Goal: Task Accomplishment & Management: Manage account settings

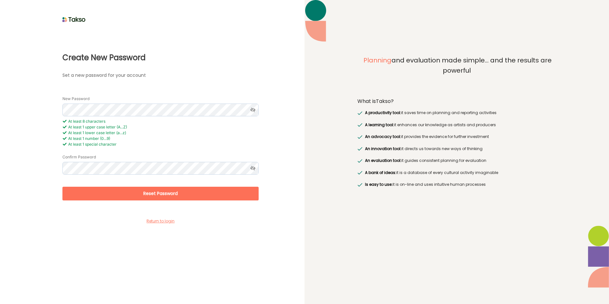
click at [253, 110] on icon at bounding box center [253, 110] width 12 height 13
click at [25, 111] on div "Create New Password Set a new password for your account New Password At least 8…" at bounding box center [152, 125] width 282 height 202
click at [108, 192] on button "Reset Password" at bounding box center [160, 194] width 196 height 14
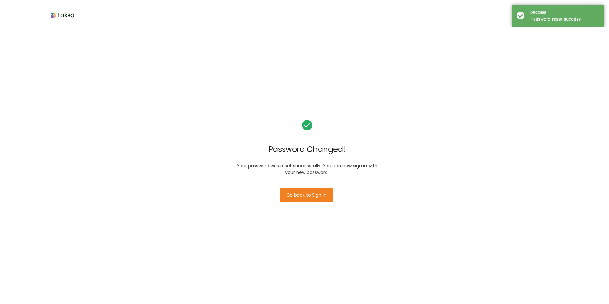
click at [306, 189] on button "Go back to Sign In" at bounding box center [307, 195] width 54 height 14
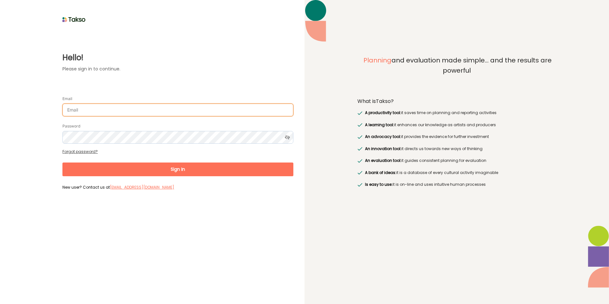
click at [95, 113] on input "Email" at bounding box center [177, 110] width 231 height 13
click at [62, 163] on button "Sign In" at bounding box center [177, 170] width 231 height 14
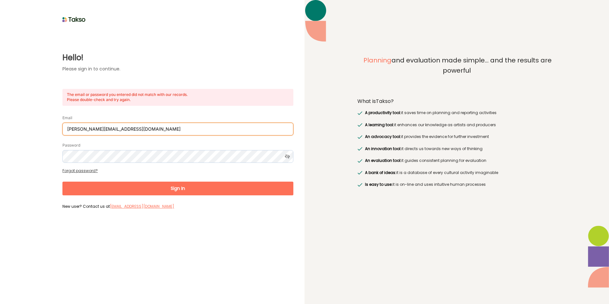
click at [146, 127] on input "[PERSON_NAME][EMAIL_ADDRESS][DOMAIN_NAME]" at bounding box center [177, 129] width 231 height 13
drag, startPoint x: 146, startPoint y: 129, endPoint x: -67, endPoint y: 129, distance: 212.9
click at [0, 129] on html "Hello! Please sign in to continue. The email or password you entered did not ma…" at bounding box center [304, 152] width 609 height 304
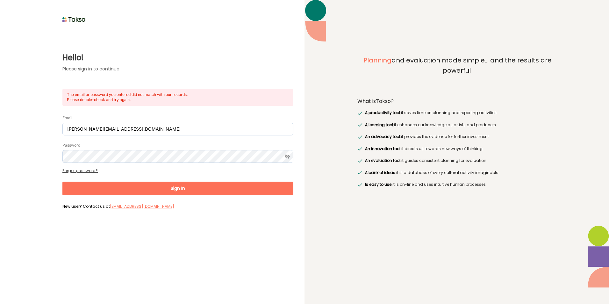
click at [252, 188] on button "Sign In" at bounding box center [177, 189] width 231 height 14
click at [98, 121] on div "Email [PERSON_NAME][EMAIL_ADDRESS][DOMAIN_NAME]" at bounding box center [177, 124] width 231 height 21
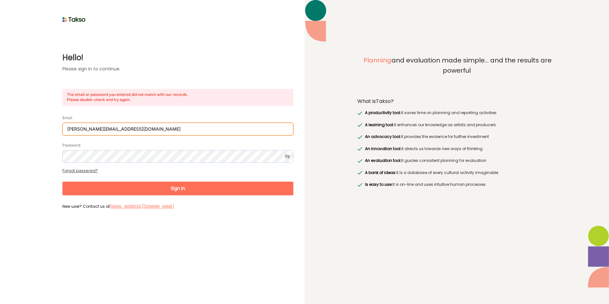
click at [66, 128] on input "[PERSON_NAME][EMAIL_ADDRESS][DOMAIN_NAME]" at bounding box center [177, 129] width 231 height 13
drag, startPoint x: 69, startPoint y: 129, endPoint x: 62, endPoint y: 130, distance: 6.8
click at [62, 130] on div "Hello! Please sign in to continue. The email or password you entered did not ma…" at bounding box center [152, 117] width 282 height 187
type input "n.Perera@cardinia.vic.gov.au"
click at [62, 182] on button "Sign In" at bounding box center [177, 189] width 231 height 14
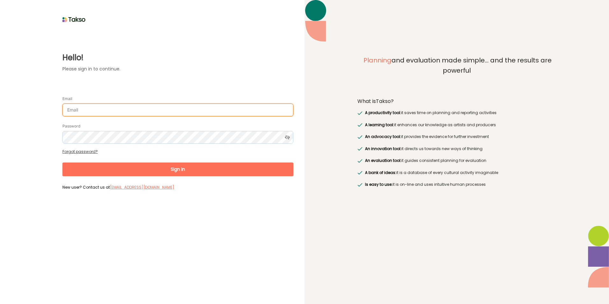
drag, startPoint x: 0, startPoint y: 0, endPoint x: 117, endPoint y: 112, distance: 162.0
click at [117, 112] on input "Email" at bounding box center [177, 110] width 231 height 13
click at [102, 104] on input "Email" at bounding box center [177, 110] width 231 height 13
type input "[PERSON_NAME][EMAIL_ADDRESS][DOMAIN_NAME]"
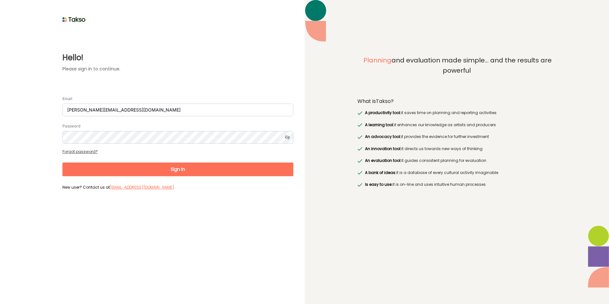
click at [220, 161] on form "Email [PERSON_NAME][EMAIL_ADDRESS][DOMAIN_NAME] Password Forgot password? Sign …" at bounding box center [177, 140] width 231 height 103
click at [221, 167] on button "Sign In" at bounding box center [177, 170] width 231 height 14
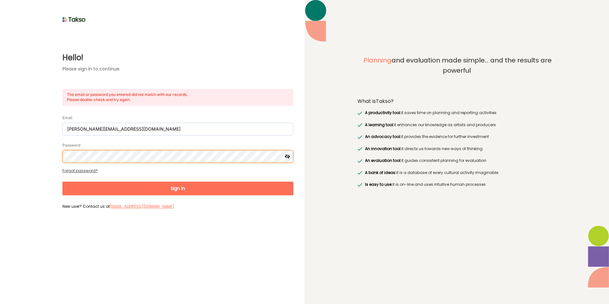
click at [0, 142] on html "Hello! Please sign in to continue. The email or password you entered did not ma…" at bounding box center [304, 152] width 609 height 304
click at [62, 182] on button "Sign In" at bounding box center [177, 189] width 231 height 14
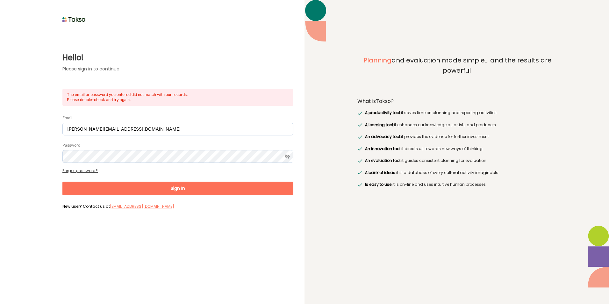
click at [236, 188] on button "Sign In" at bounding box center [177, 189] width 231 height 14
click at [91, 168] on form "Email [PERSON_NAME][EMAIL_ADDRESS][DOMAIN_NAME] Password Forgot password? Sign …" at bounding box center [177, 159] width 231 height 103
click at [91, 170] on link "Forgot password?" at bounding box center [79, 170] width 35 height 5
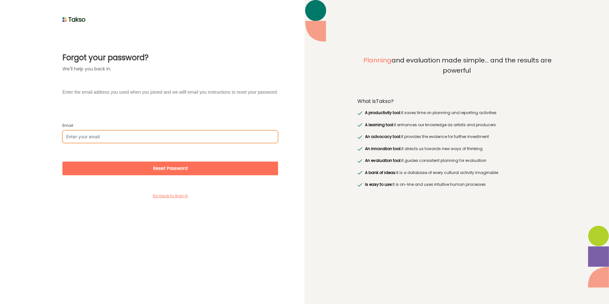
click at [104, 135] on input "Email" at bounding box center [170, 136] width 216 height 13
type input "[PERSON_NAME][EMAIL_ADDRESS][DOMAIN_NAME]"
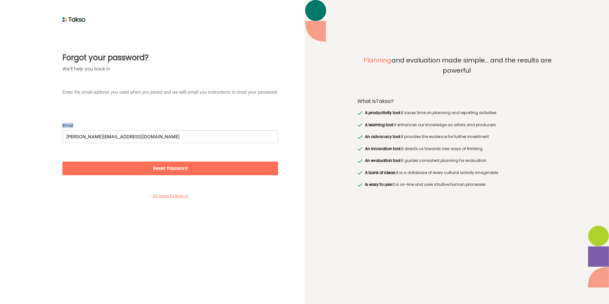
drag, startPoint x: 145, startPoint y: 129, endPoint x: 127, endPoint y: 132, distance: 18.2
click at [127, 132] on div "Email [PERSON_NAME][EMAIL_ADDRESS][DOMAIN_NAME]" at bounding box center [170, 132] width 216 height 21
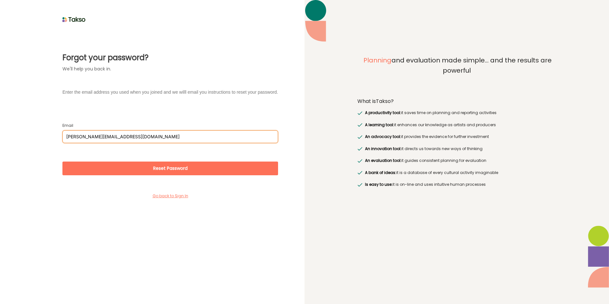
drag, startPoint x: 121, startPoint y: 137, endPoint x: -87, endPoint y: 124, distance: 207.9
click at [0, 124] on html "Forgot your password? We'll help you back in. Enter the email address you used …" at bounding box center [304, 152] width 609 height 304
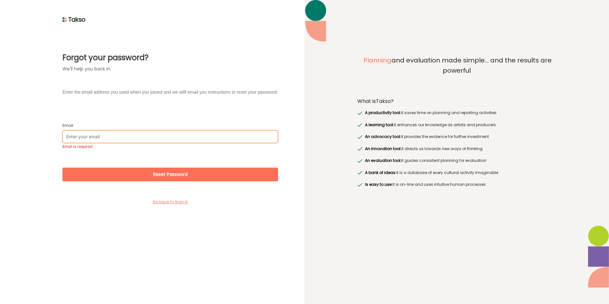
paste input "[PERSON_NAME][EMAIL_ADDRESS][DOMAIN_NAME]"
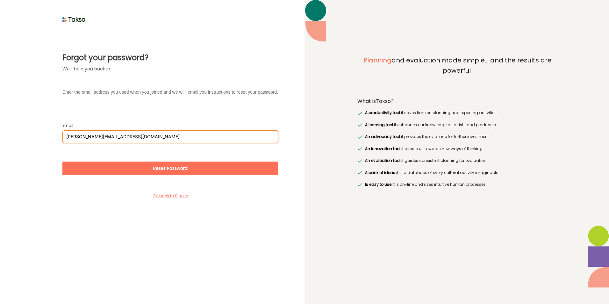
type input "[PERSON_NAME][EMAIL_ADDRESS][DOMAIN_NAME]"
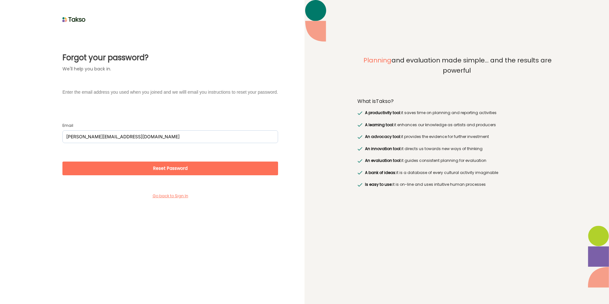
click at [214, 174] on button "Reset Password" at bounding box center [170, 169] width 216 height 14
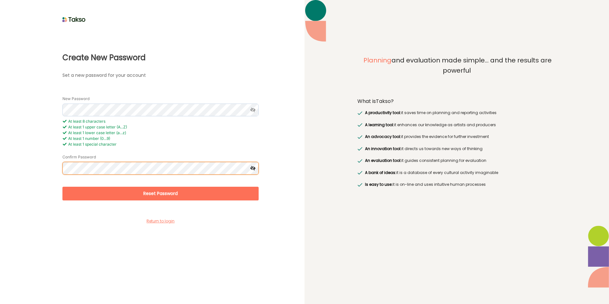
click at [62, 187] on button "Reset Password" at bounding box center [160, 194] width 196 height 14
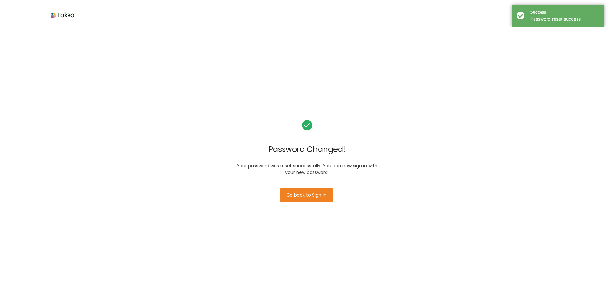
click at [303, 196] on button "Go back to Sign In" at bounding box center [307, 195] width 54 height 14
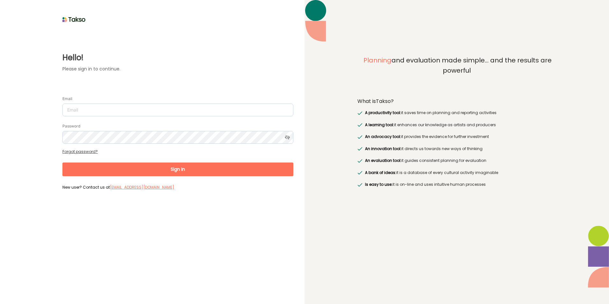
click at [105, 99] on div "Email" at bounding box center [177, 105] width 231 height 21
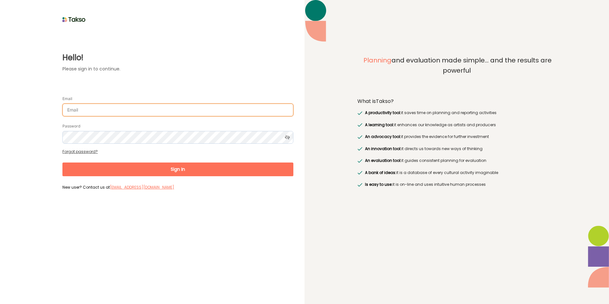
click at [104, 105] on input "Email" at bounding box center [177, 110] width 231 height 13
type input "n.perera@cardinia.vic.gov.au"
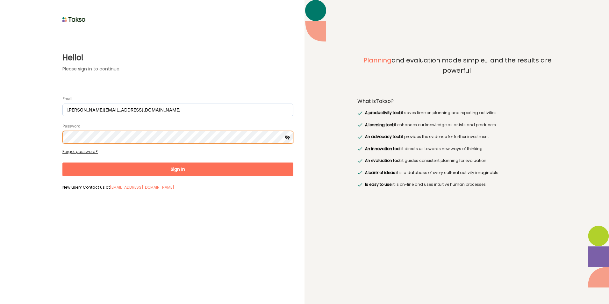
click at [0, 115] on html "Hello! Please sign in to continue. Email n.perera@cardinia.vic.gov.au Password …" at bounding box center [304, 152] width 609 height 304
click at [62, 163] on button "Sign In" at bounding box center [177, 170] width 231 height 14
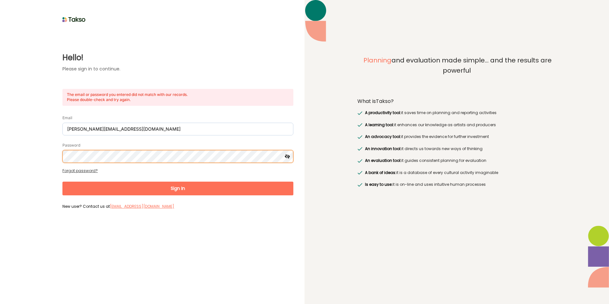
click at [0, 160] on html "Hello! Please sign in to continue. The email or password you entered did not ma…" at bounding box center [304, 152] width 609 height 304
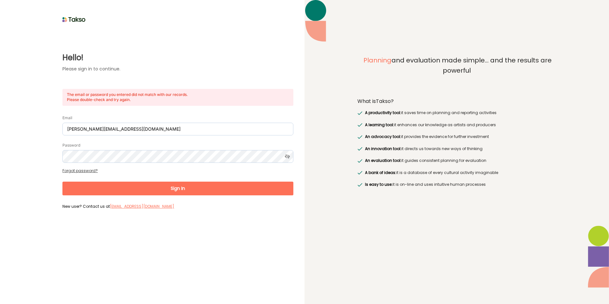
click at [60, 170] on div "Hello! Please sign in to continue. The email or password you entered did not ma…" at bounding box center [152, 117] width 282 height 187
click at [86, 173] on link "Forgot password?" at bounding box center [79, 170] width 35 height 5
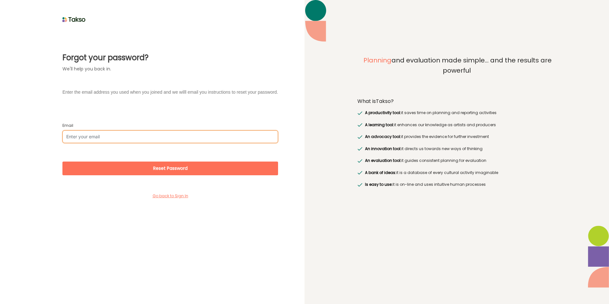
click at [148, 134] on input "Email" at bounding box center [170, 136] width 216 height 13
type input "n.perera@cardinia.vic.gov.au"
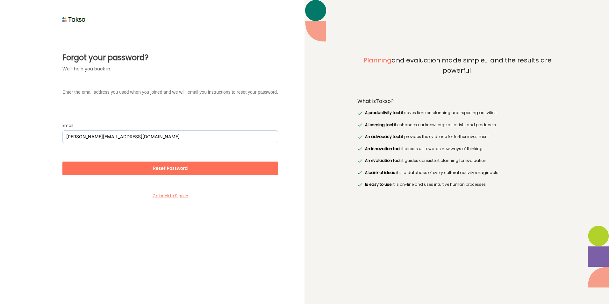
click at [150, 171] on button "Reset Password" at bounding box center [170, 169] width 216 height 14
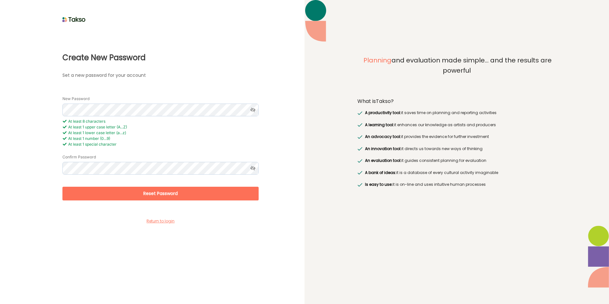
click at [251, 108] on icon at bounding box center [253, 110] width 12 height 13
click at [0, 108] on html "Create New Password Set a new password for your account New Password At least 8…" at bounding box center [304, 152] width 609 height 304
click at [130, 188] on button "Reset Password" at bounding box center [160, 194] width 196 height 14
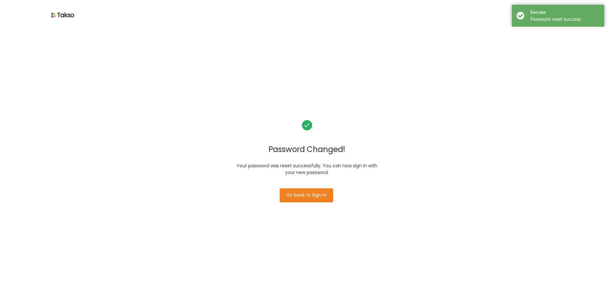
click at [293, 191] on button "Go back to Sign In" at bounding box center [307, 195] width 54 height 14
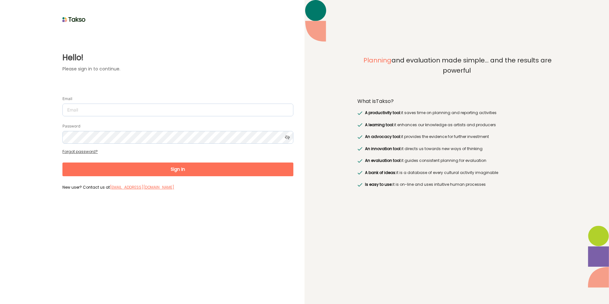
click at [122, 112] on input "Email" at bounding box center [177, 110] width 231 height 13
click at [130, 114] on input "Email" at bounding box center [177, 110] width 231 height 13
type input "[PERSON_NAME][EMAIL_ADDRESS][DOMAIN_NAME]"
click at [150, 171] on button "Sign In" at bounding box center [177, 170] width 231 height 14
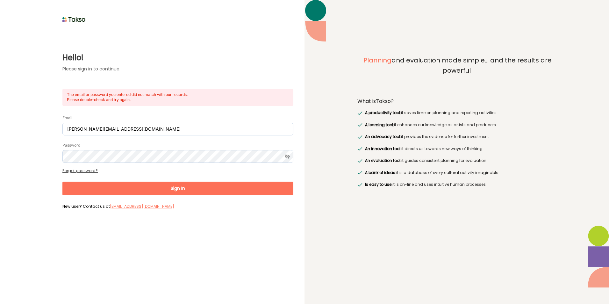
click at [168, 187] on button "Sign In" at bounding box center [177, 189] width 231 height 14
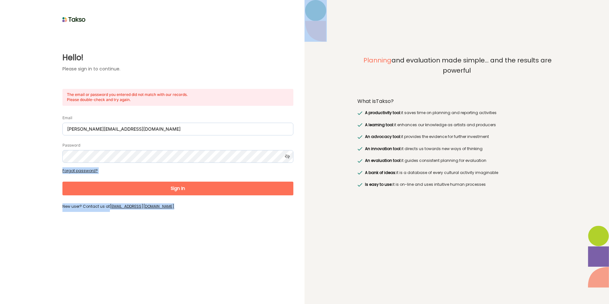
click at [168, 187] on form "Email n.perera@cardinia.vic.gov.au Password Forgot password? Sign In New user? …" at bounding box center [177, 159] width 231 height 103
click at [168, 187] on button "Sign In" at bounding box center [177, 189] width 231 height 14
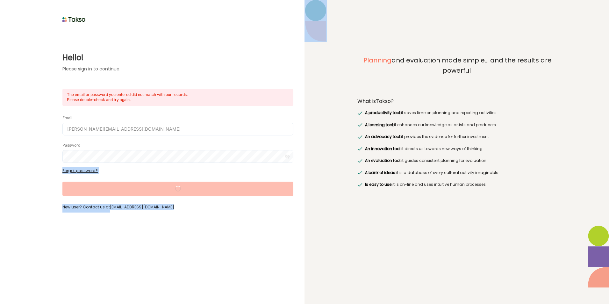
click at [168, 187] on form "Email n.perera@cardinia.vic.gov.au Password Forgot password? Sign In New user? …" at bounding box center [177, 160] width 231 height 104
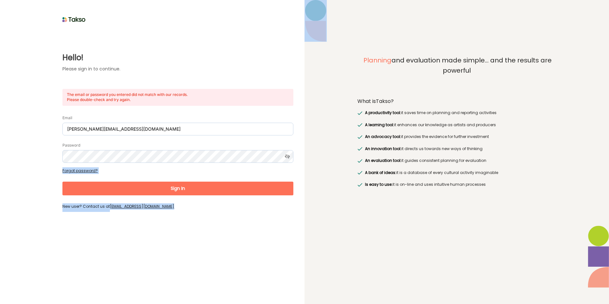
click at [148, 241] on div "Hello! Please sign in to continue. The email or password you entered did not ma…" at bounding box center [152, 152] width 305 height 304
drag, startPoint x: 163, startPoint y: 202, endPoint x: 125, endPoint y: 209, distance: 39.2
click at [122, 209] on form "Email n.perera@cardinia.vic.gov.au Password Forgot password? Sign In New user? …" at bounding box center [177, 159] width 231 height 103
drag, startPoint x: 125, startPoint y: 209, endPoint x: 186, endPoint y: 212, distance: 61.6
click at [197, 219] on div "Hello! Please sign in to continue. The email or password you entered did not ma…" at bounding box center [152, 152] width 305 height 304
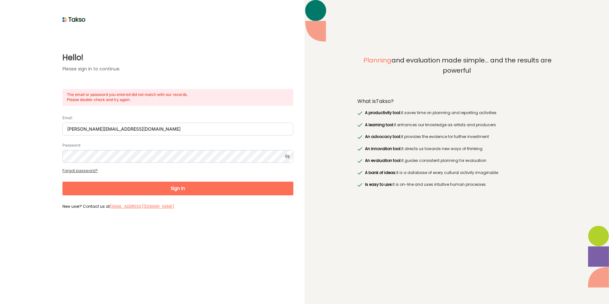
click at [178, 210] on form "Email n.perera@cardinia.vic.gov.au Password Forgot password? Sign In New user? …" at bounding box center [177, 159] width 231 height 103
click at [42, 180] on div "Hello! Please sign in to continue. The email or password you entered did not ma…" at bounding box center [152, 117] width 282 height 187
